Goal: Task Accomplishment & Management: Use online tool/utility

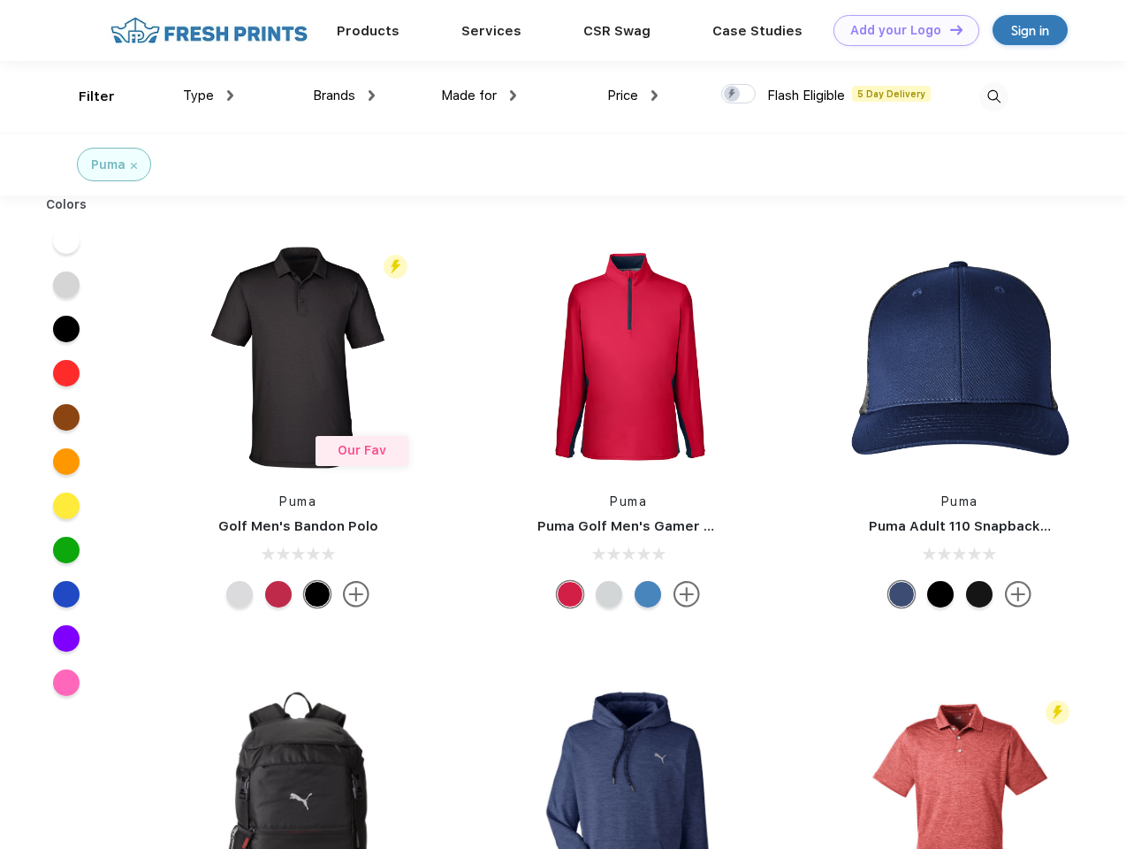
click at [900, 30] on link "Add your Logo Design Tool" at bounding box center [907, 30] width 146 height 31
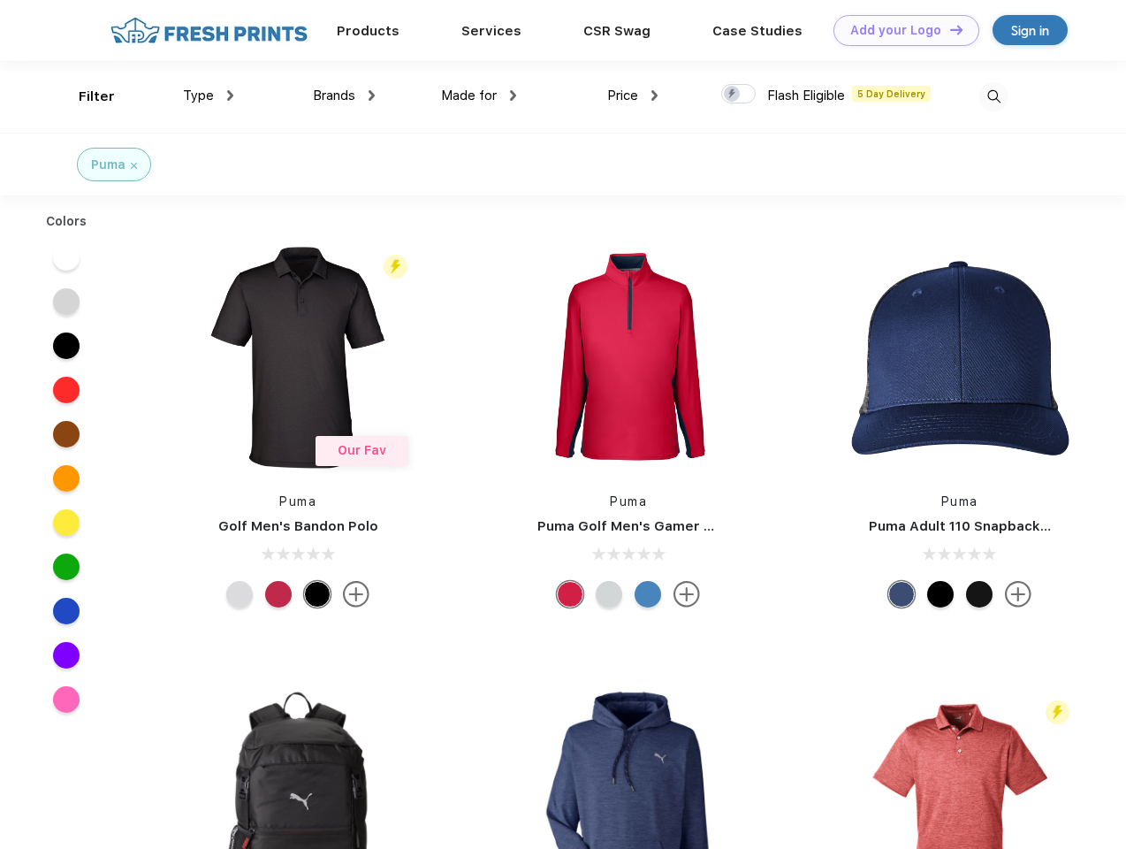
click at [0, 0] on div "Design Tool" at bounding box center [0, 0] width 0 height 0
click at [948, 29] on link "Add your Logo Design Tool" at bounding box center [907, 30] width 146 height 31
click at [85, 96] on div "Filter" at bounding box center [97, 97] width 36 height 20
click at [209, 95] on span "Type" at bounding box center [198, 96] width 31 height 16
click at [344, 95] on span "Brands" at bounding box center [334, 96] width 42 height 16
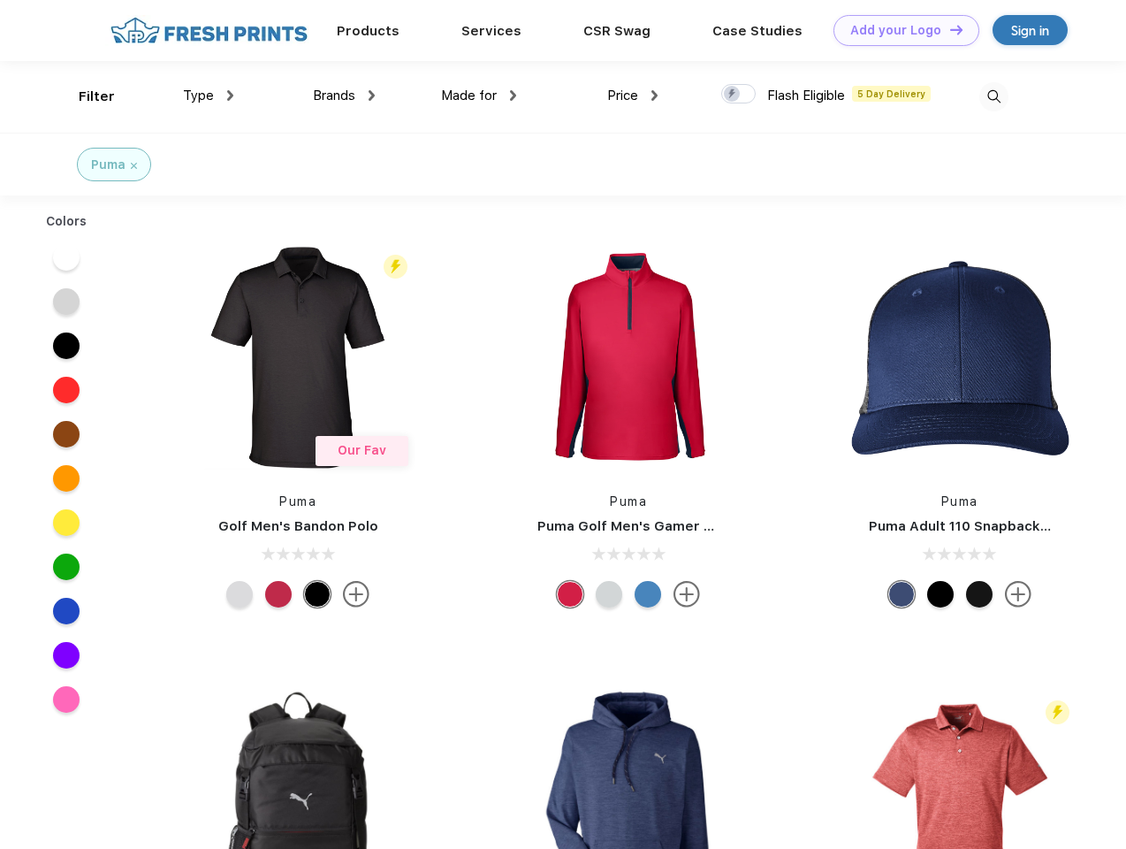
click at [479, 95] on span "Made for" at bounding box center [469, 96] width 56 height 16
click at [633, 95] on span "Price" at bounding box center [622, 96] width 31 height 16
click at [739, 95] on div at bounding box center [738, 93] width 34 height 19
click at [733, 95] on input "checkbox" at bounding box center [726, 88] width 11 height 11
click at [994, 96] on img at bounding box center [993, 96] width 29 height 29
